Goal: Task Accomplishment & Management: Manage account settings

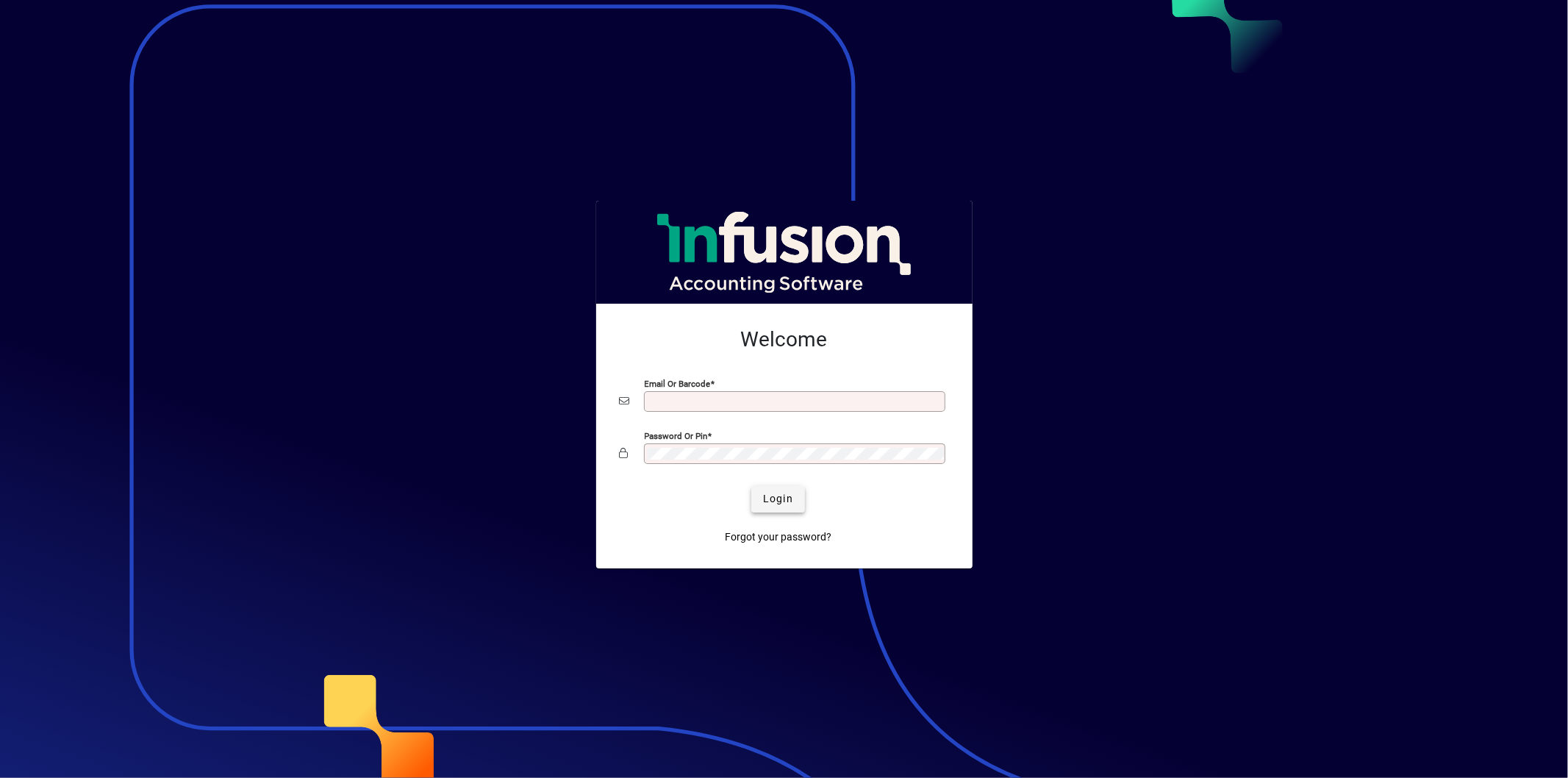
type input "**********"
click at [781, 492] on span "Login" at bounding box center [778, 498] width 30 height 15
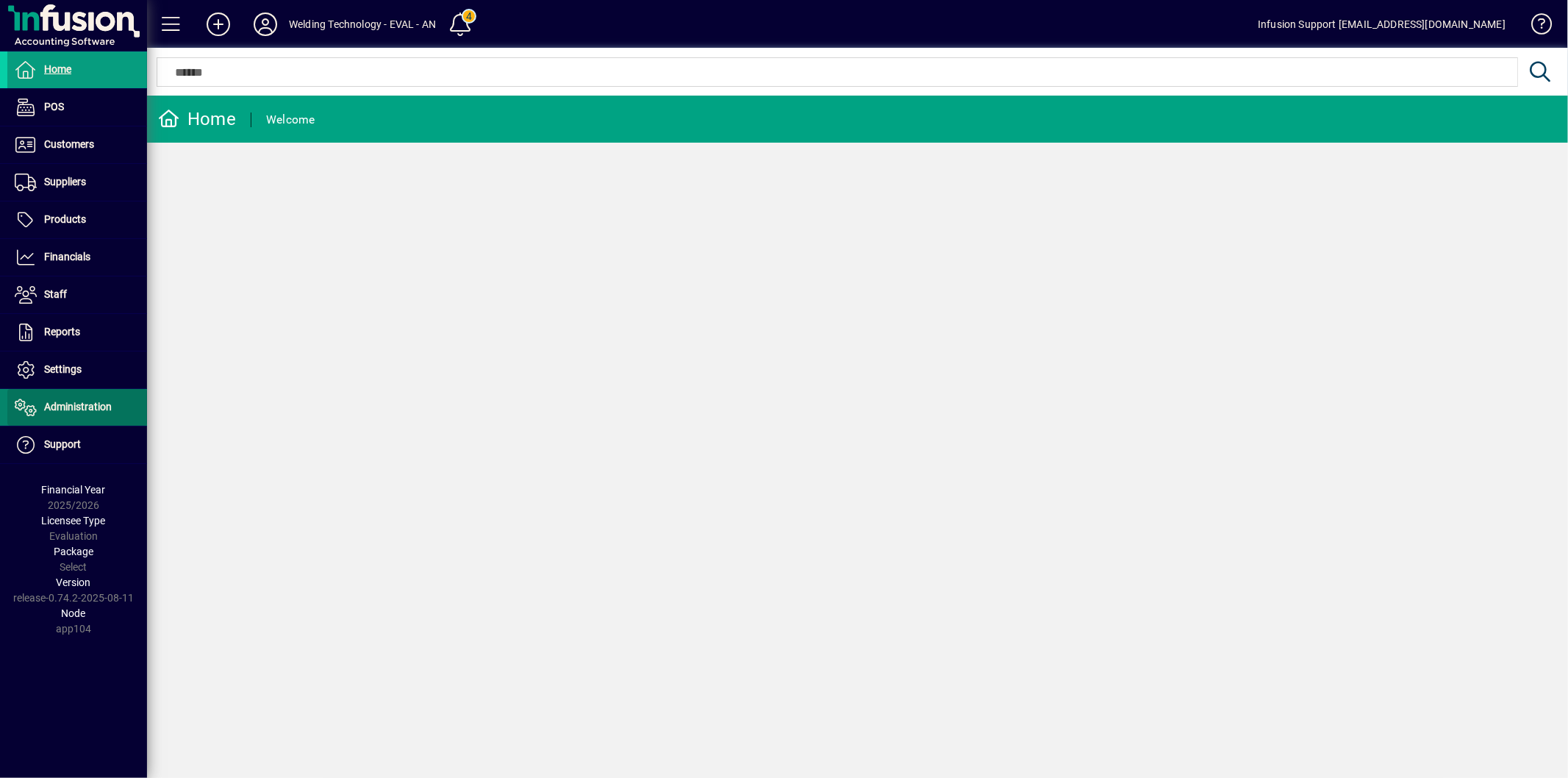
click at [77, 401] on span "Administration" at bounding box center [78, 407] width 68 height 12
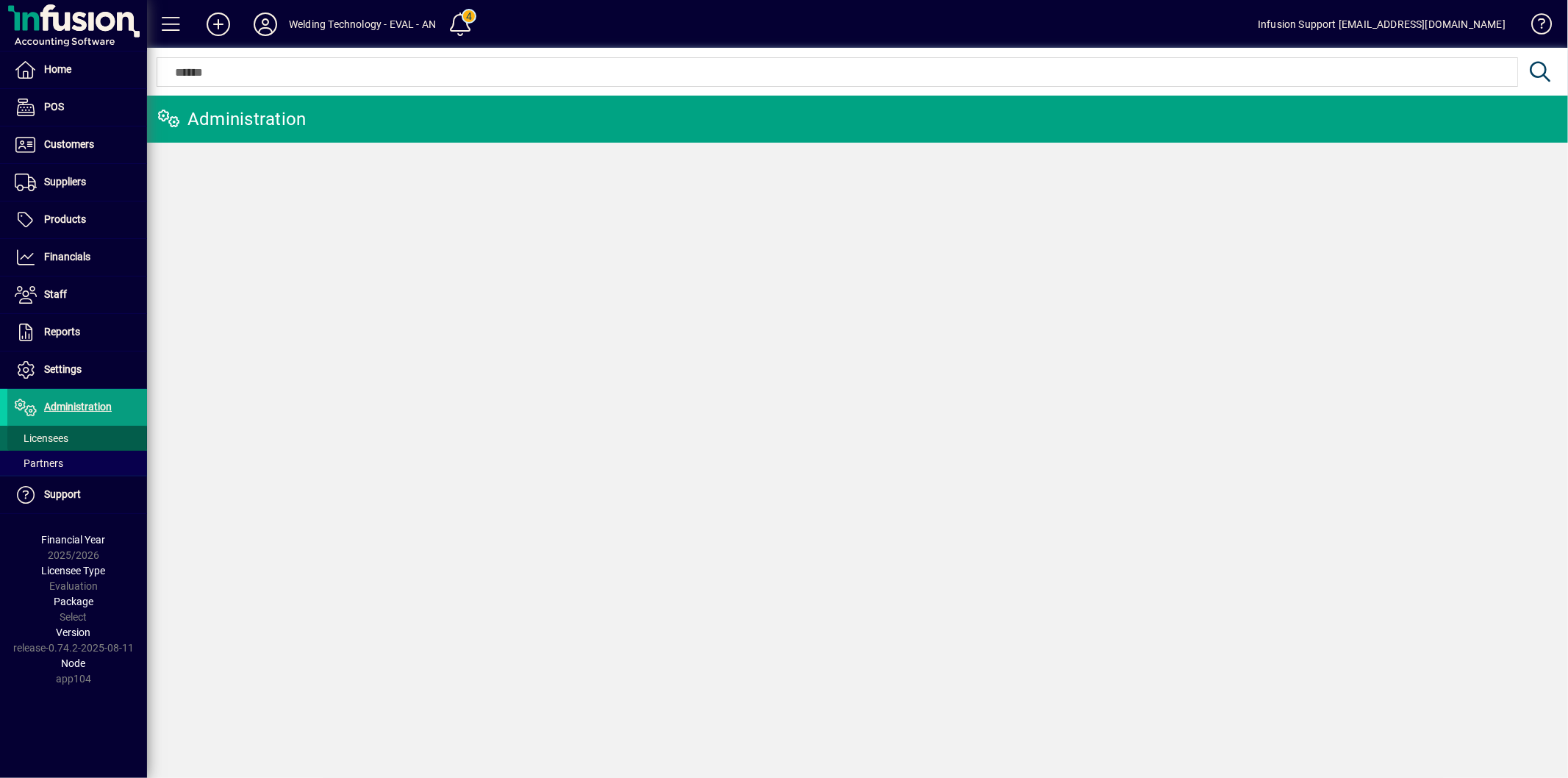
click at [59, 436] on span "Licensees" at bounding box center [41, 438] width 54 height 12
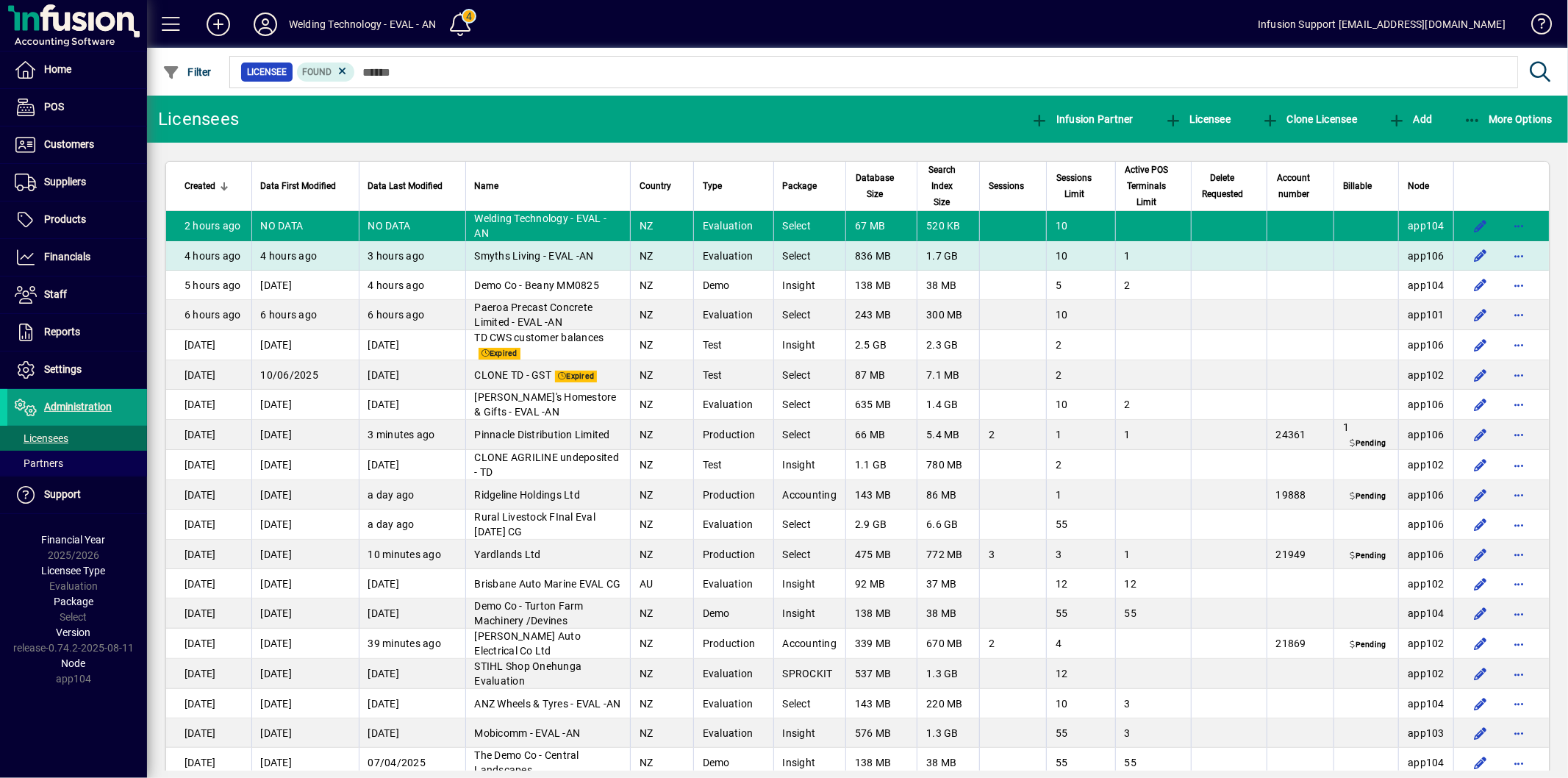
click at [1518, 254] on span "button" at bounding box center [1519, 256] width 35 height 35
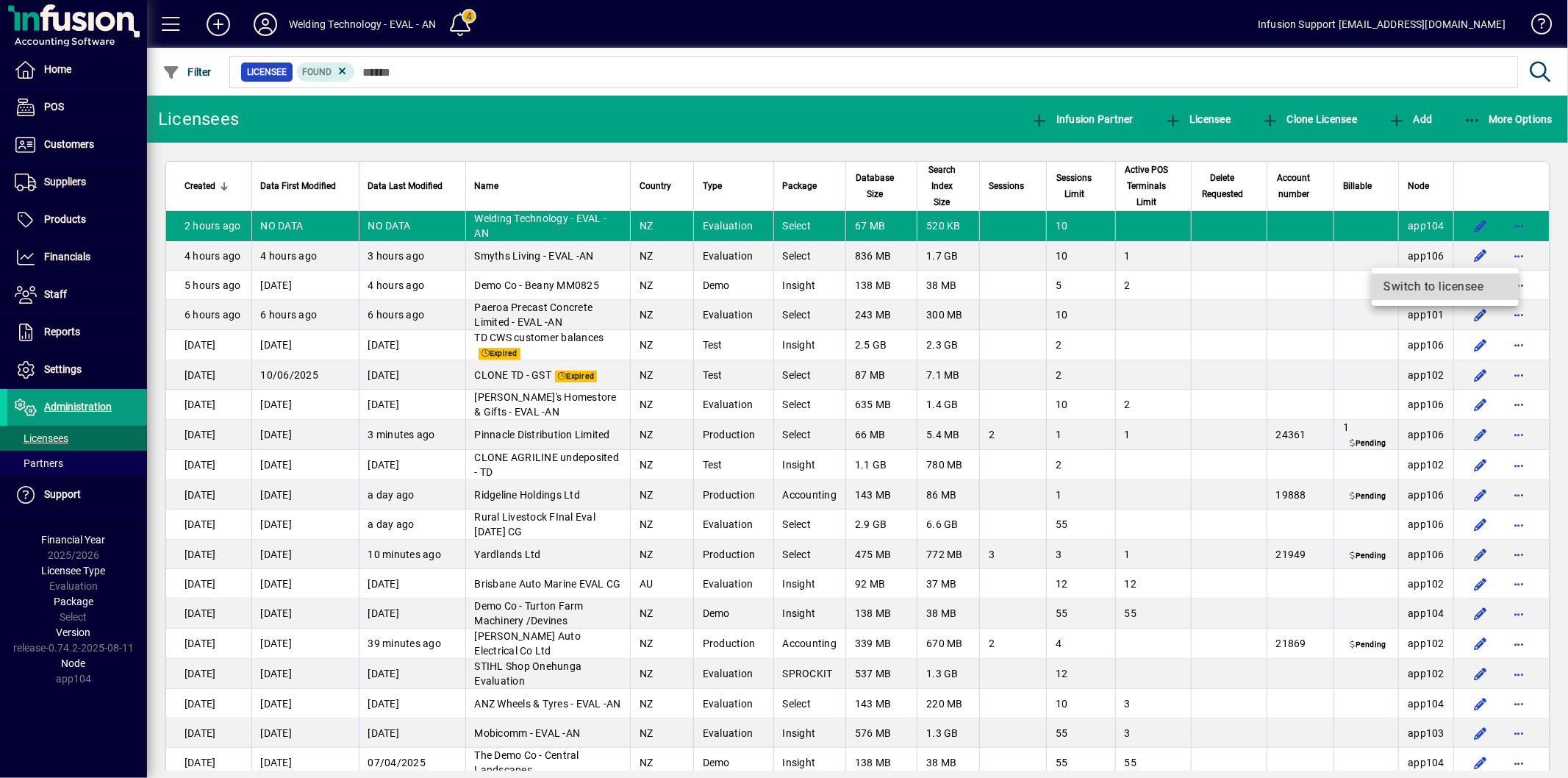
click at [1417, 283] on span "Switch to licensee" at bounding box center [1445, 287] width 124 height 18
